Goal: Find specific page/section: Find specific page/section

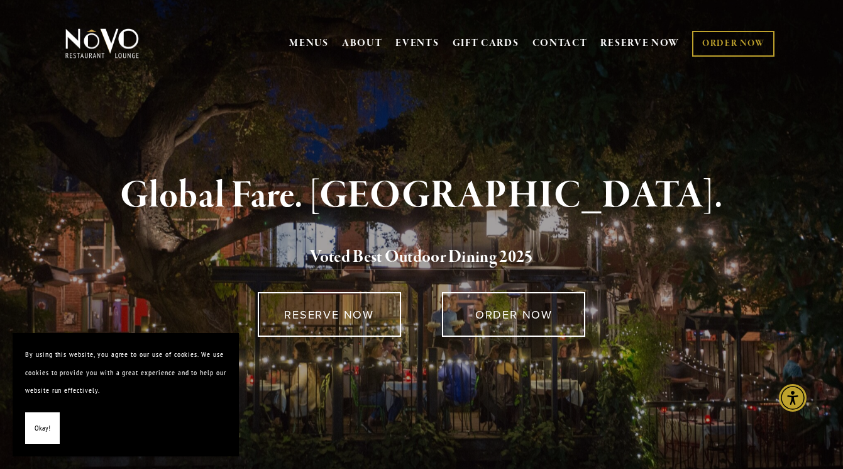
click at [304, 39] on link "MENUS" at bounding box center [309, 43] width 40 height 13
click at [280, 77] on div "MENUS BRUNCH LUNCH LATE LUNCH DINNER KID'S DESSERT WINE COCKTAILS BEER SPIRITS …" at bounding box center [421, 45] width 843 height 65
drag, startPoint x: 553, startPoint y: 104, endPoint x: 547, endPoint y: 105, distance: 6.4
click at [554, 104] on section "Scroll Global Fare. Creekside Ambiance. Voted Best Outdoor Dining 202 5 RESERVE…" at bounding box center [421, 248] width 843 height 496
click at [163, 87] on section "Scroll Global Fare. Creekside Ambiance. Voted Best Outdoor Dining 202 5 RESERVE…" at bounding box center [421, 248] width 843 height 496
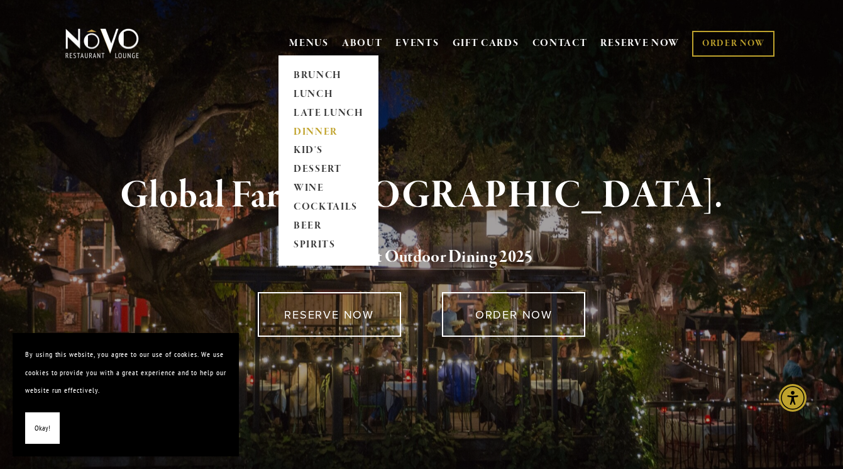
click at [304, 128] on link "DINNER" at bounding box center [328, 132] width 79 height 19
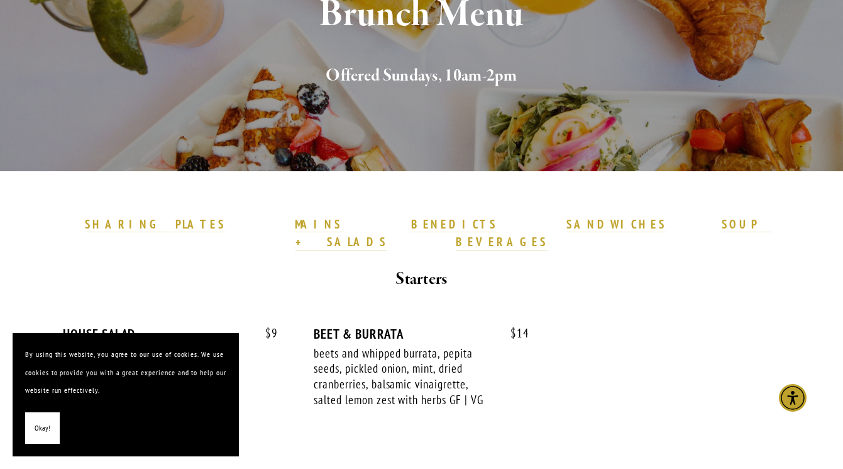
scroll to position [221, 0]
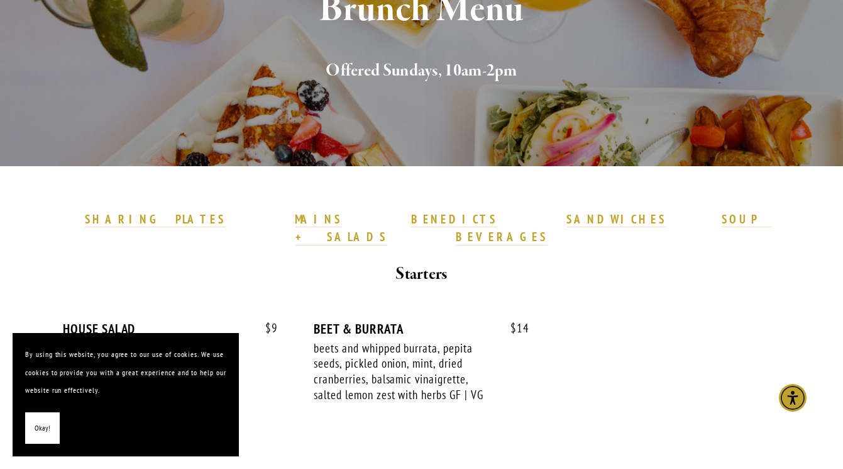
click at [643, 298] on div "$ 9 HOUSE SALAD mixed market lettuces, cucumber, shaved radish, pickled onion, …" at bounding box center [421, 367] width 739 height 138
click at [318, 214] on strong "MAINS" at bounding box center [318, 218] width 47 height 15
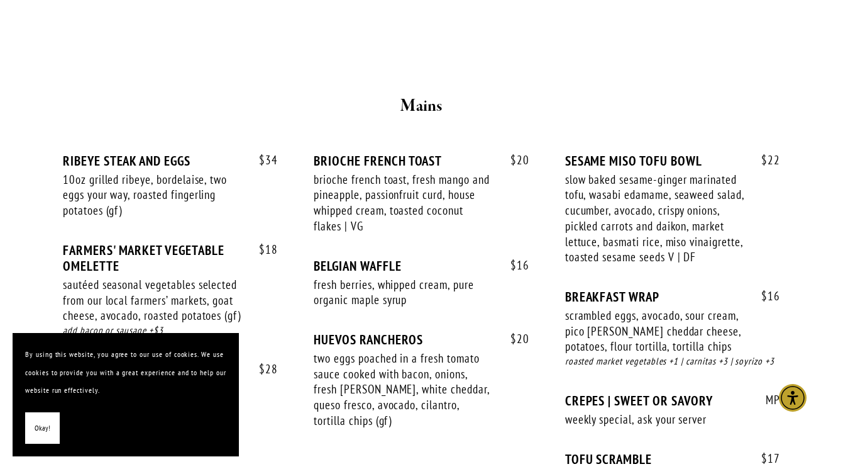
scroll to position [1035, 0]
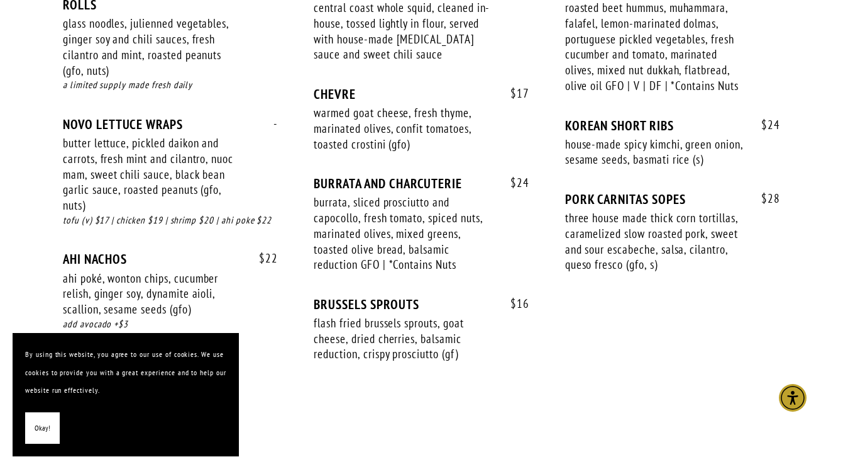
scroll to position [949, 0]
